Goal: Navigation & Orientation: Understand site structure

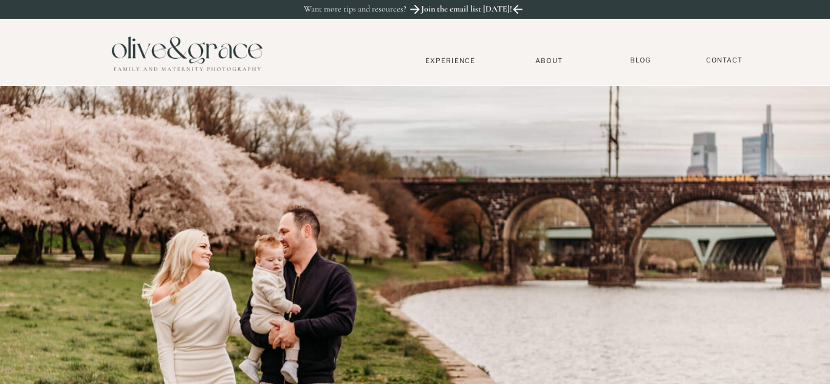
click at [439, 63] on nav "Experience" at bounding box center [450, 60] width 80 height 9
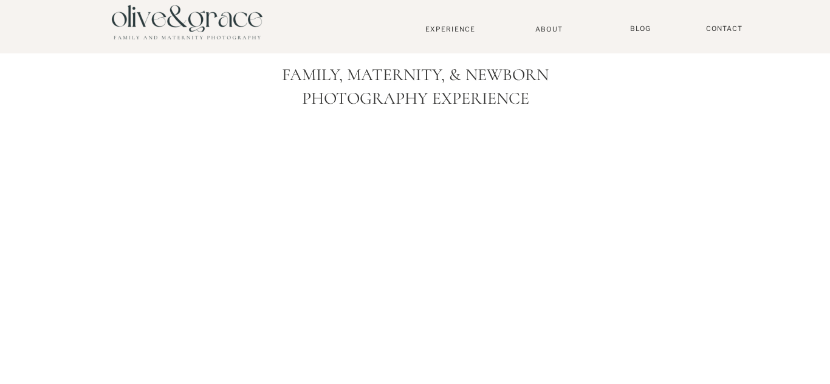
scroll to position [5, 0]
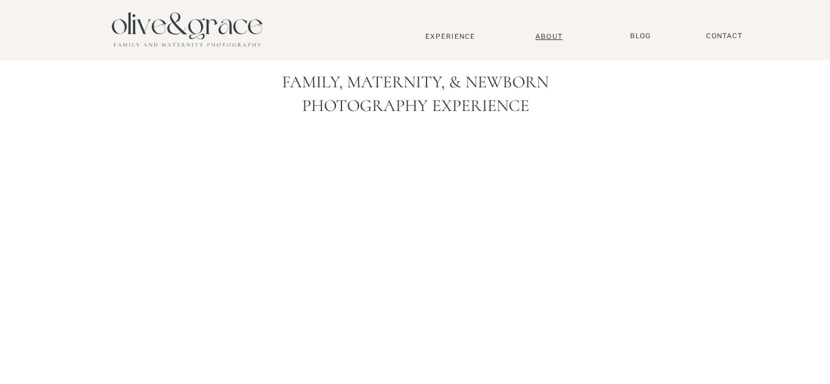
click at [540, 38] on nav "About" at bounding box center [548, 36] width 37 height 8
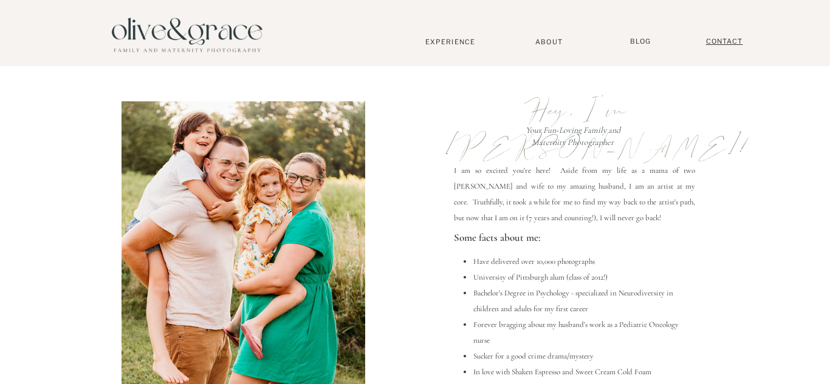
click at [707, 42] on nav "Contact" at bounding box center [724, 41] width 49 height 9
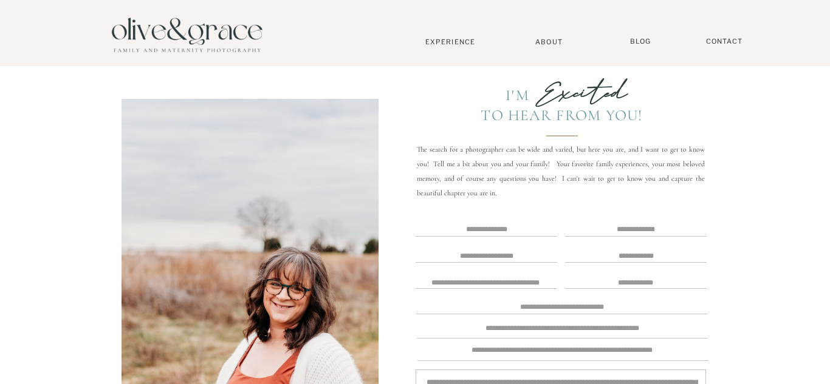
click at [636, 40] on nav "BLOG" at bounding box center [640, 41] width 30 height 9
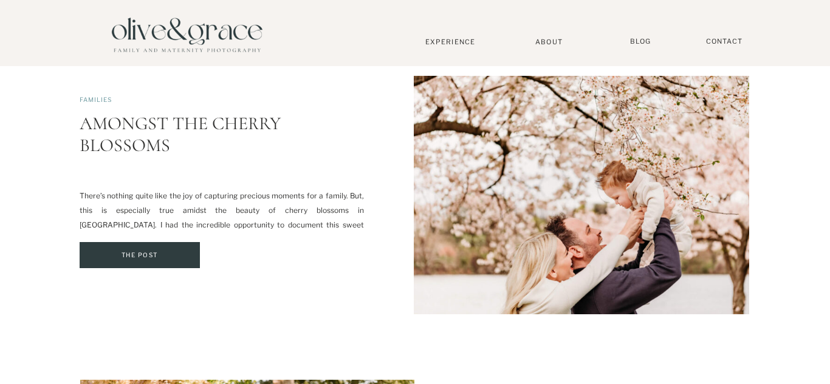
scroll to position [2172, 0]
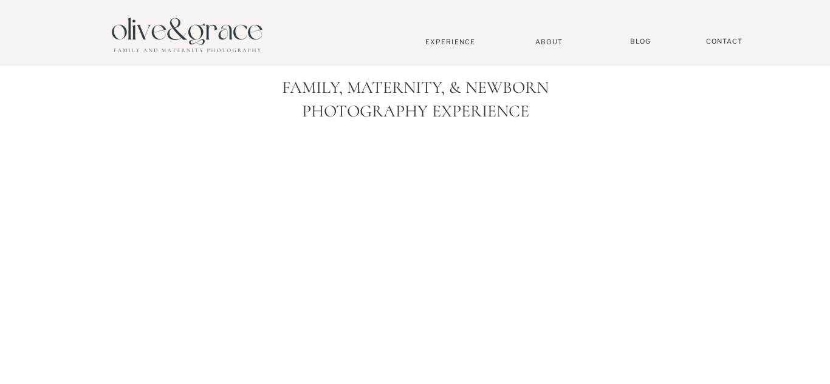
scroll to position [5, 0]
